Goal: Information Seeking & Learning: Learn about a topic

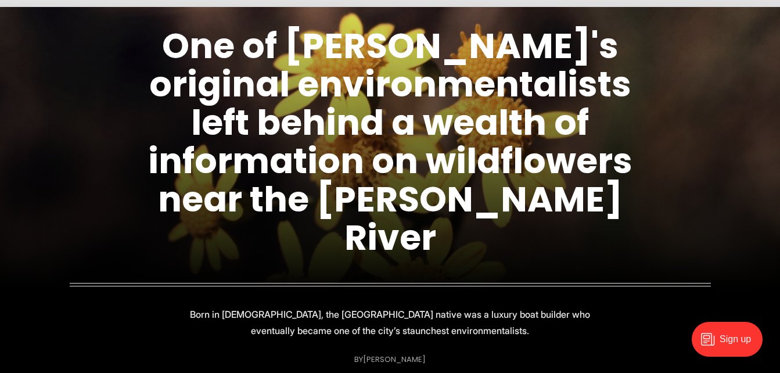
scroll to position [73, 0]
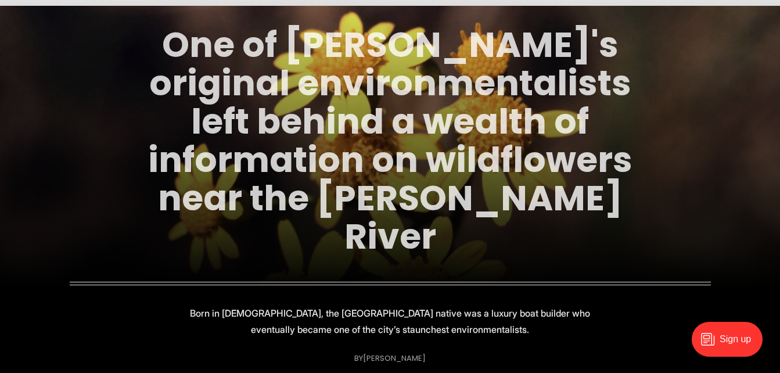
click at [297, 123] on link "One of Richmond's original environmentalists left behind a wealth of informatio…" at bounding box center [390, 140] width 484 height 240
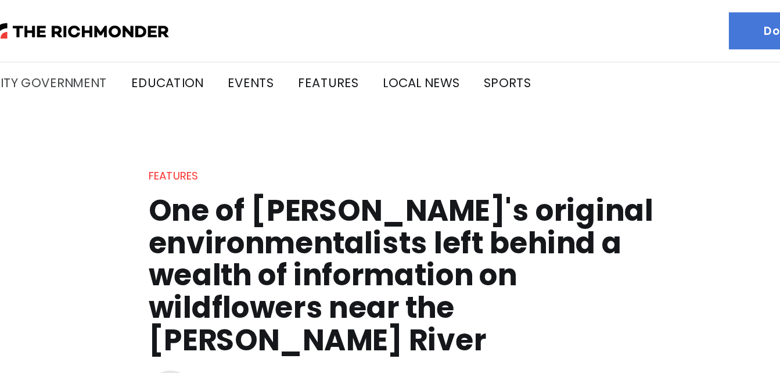
click at [134, 63] on link "City Government" at bounding box center [113, 62] width 87 height 13
